Goal: Transaction & Acquisition: Download file/media

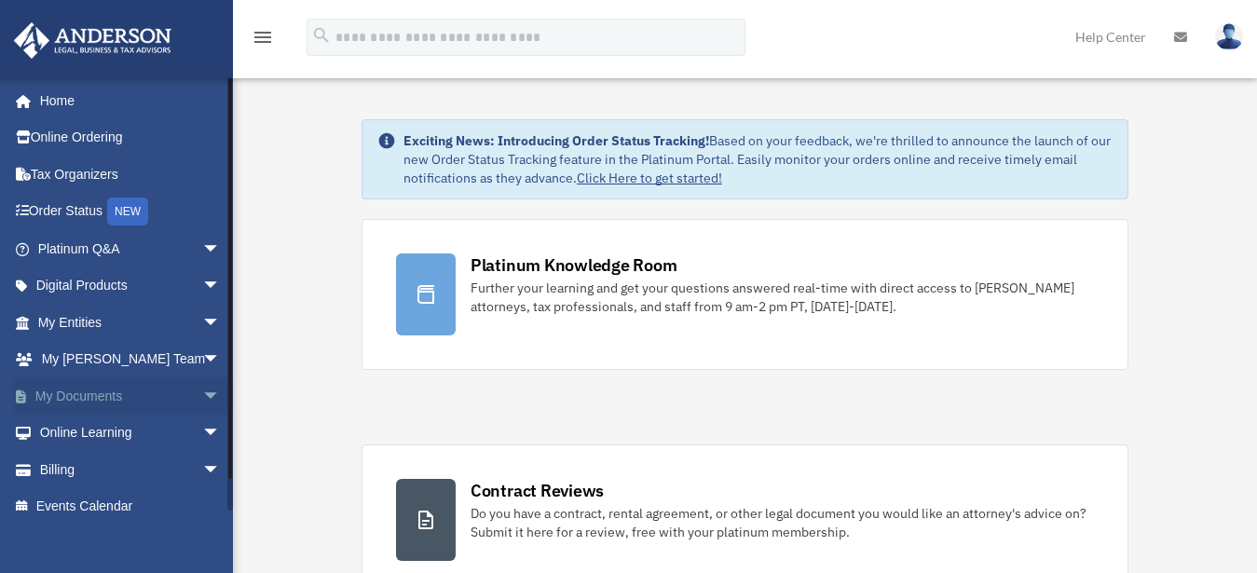
click at [202, 397] on span "arrow_drop_down" at bounding box center [220, 396] width 37 height 38
click at [75, 429] on link "Box" at bounding box center [137, 433] width 223 height 37
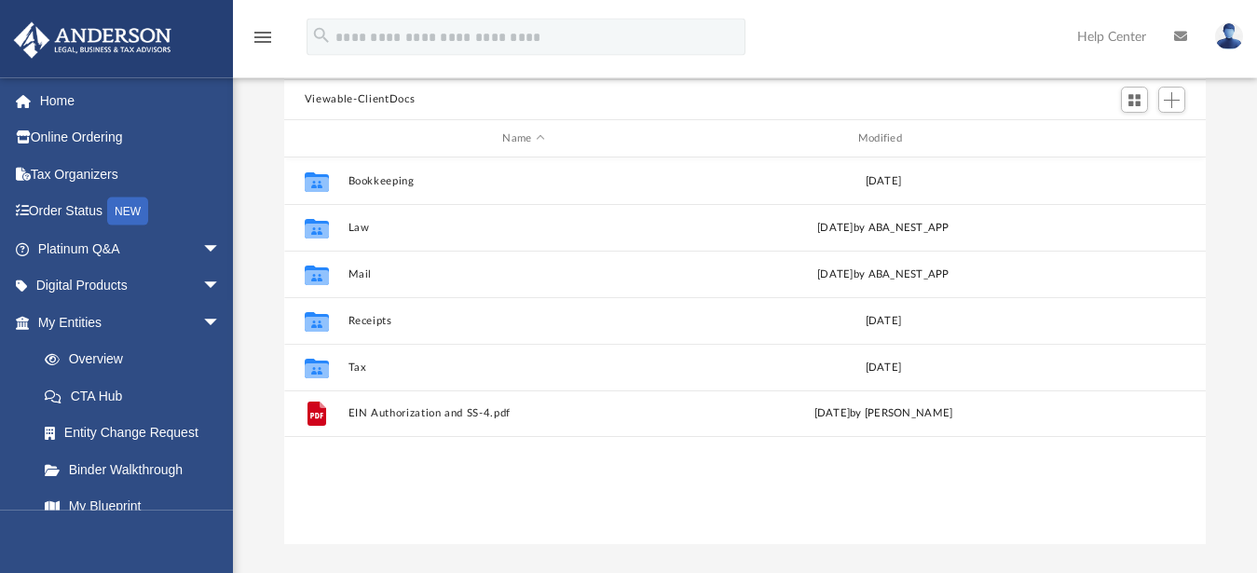
scroll to position [190, 0]
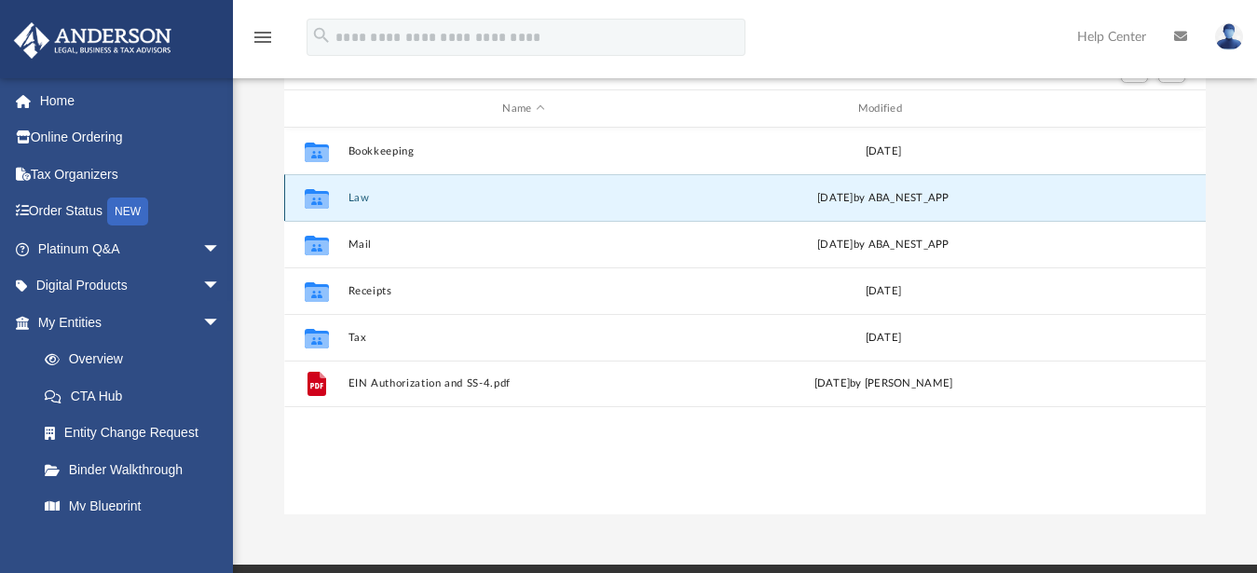
click at [350, 199] on button "Law" at bounding box center [523, 198] width 351 height 12
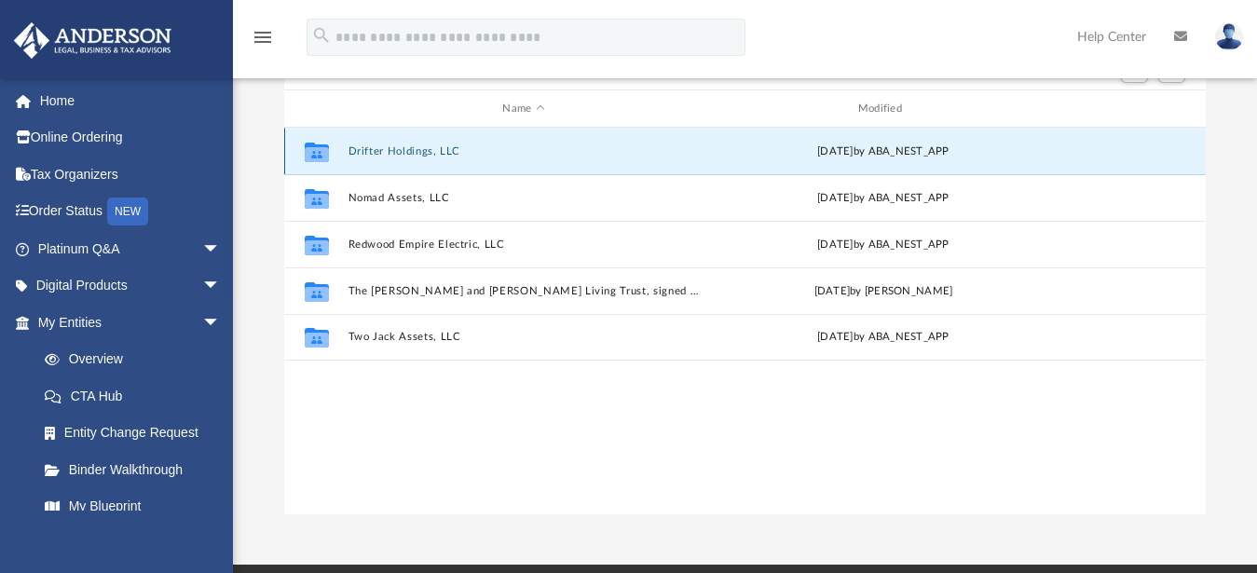
click at [390, 149] on button "Drifter Holdings, LLC" at bounding box center [523, 151] width 351 height 12
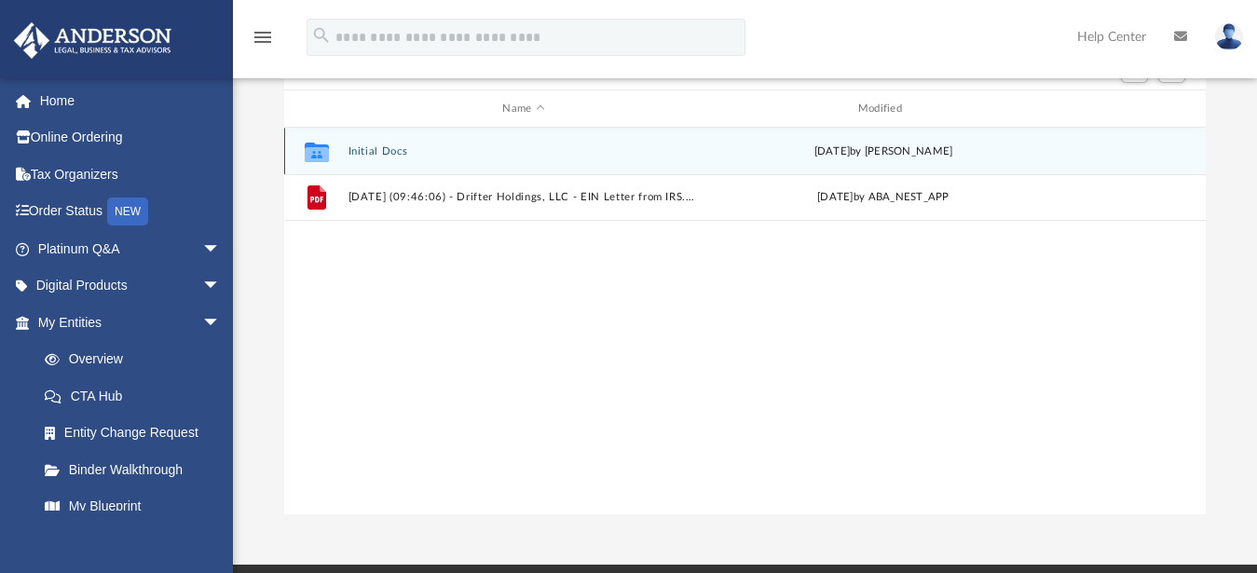
click at [408, 152] on button "Initial Docs" at bounding box center [523, 151] width 351 height 12
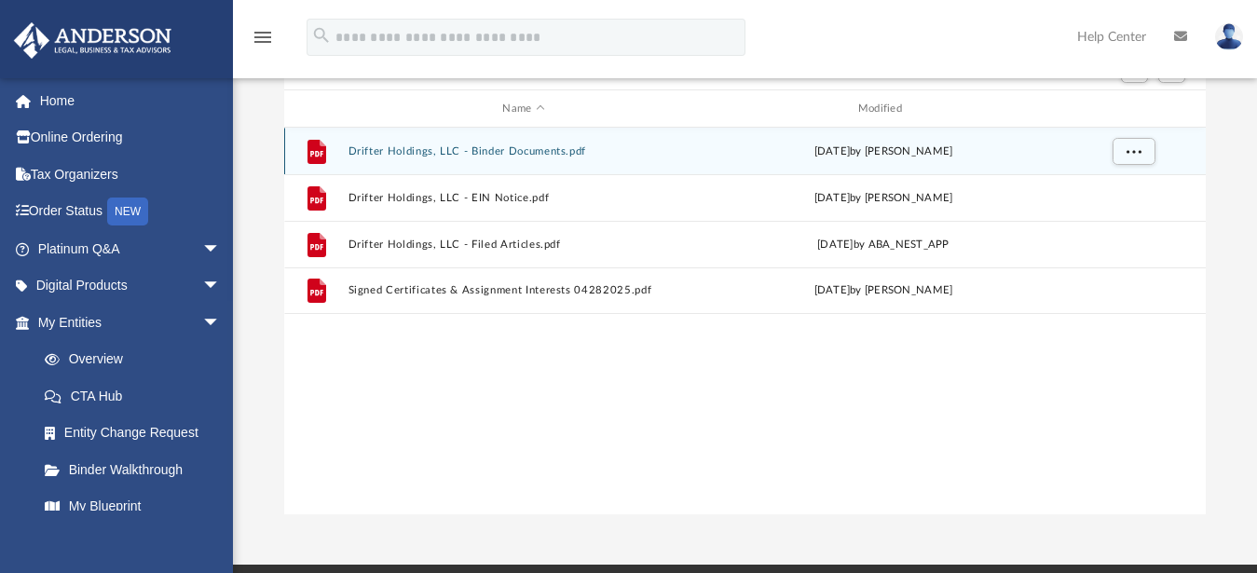
click at [528, 153] on button "Drifter Holdings, LLC - Binder Documents.pdf" at bounding box center [523, 151] width 351 height 12
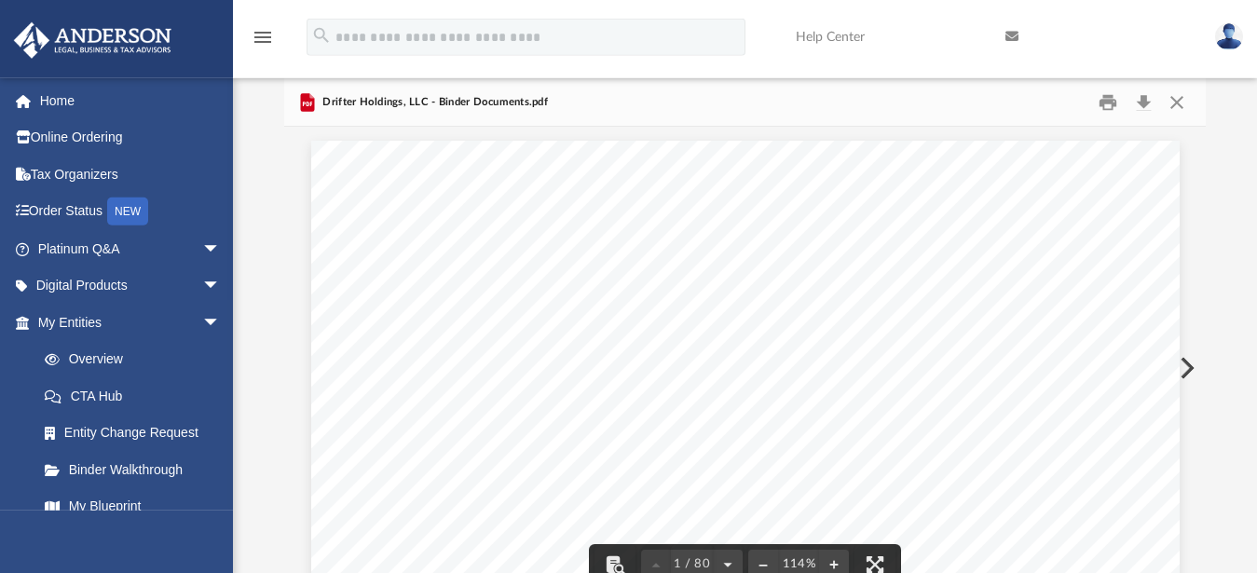
scroll to position [0, 0]
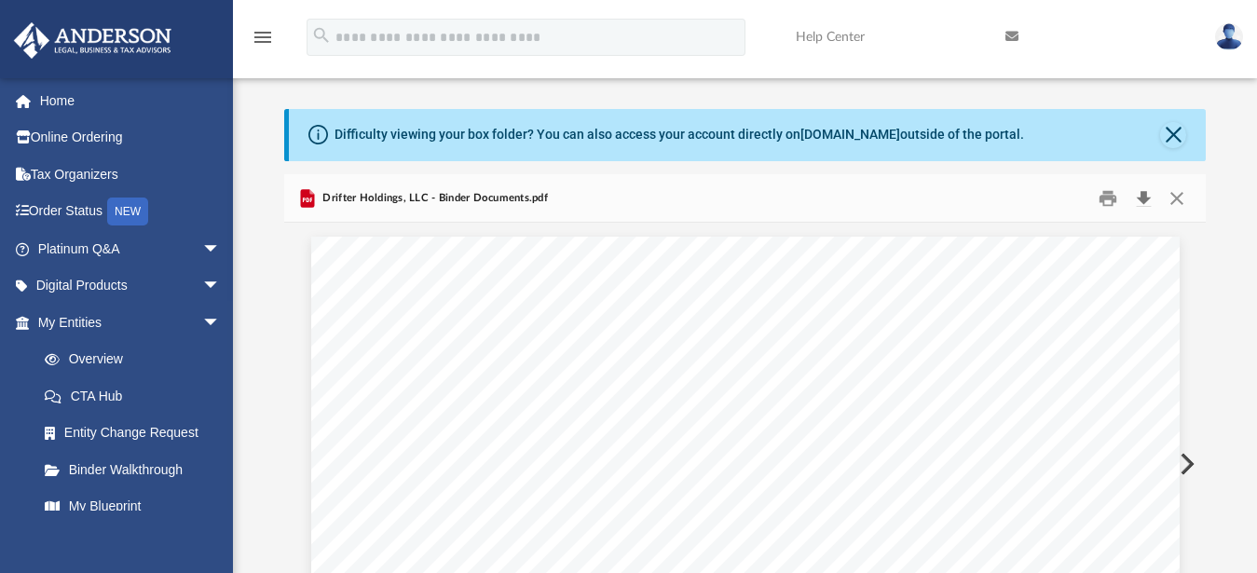
click at [1143, 193] on button "Download" at bounding box center [1144, 198] width 34 height 29
